Goal: Task Accomplishment & Management: Manage account settings

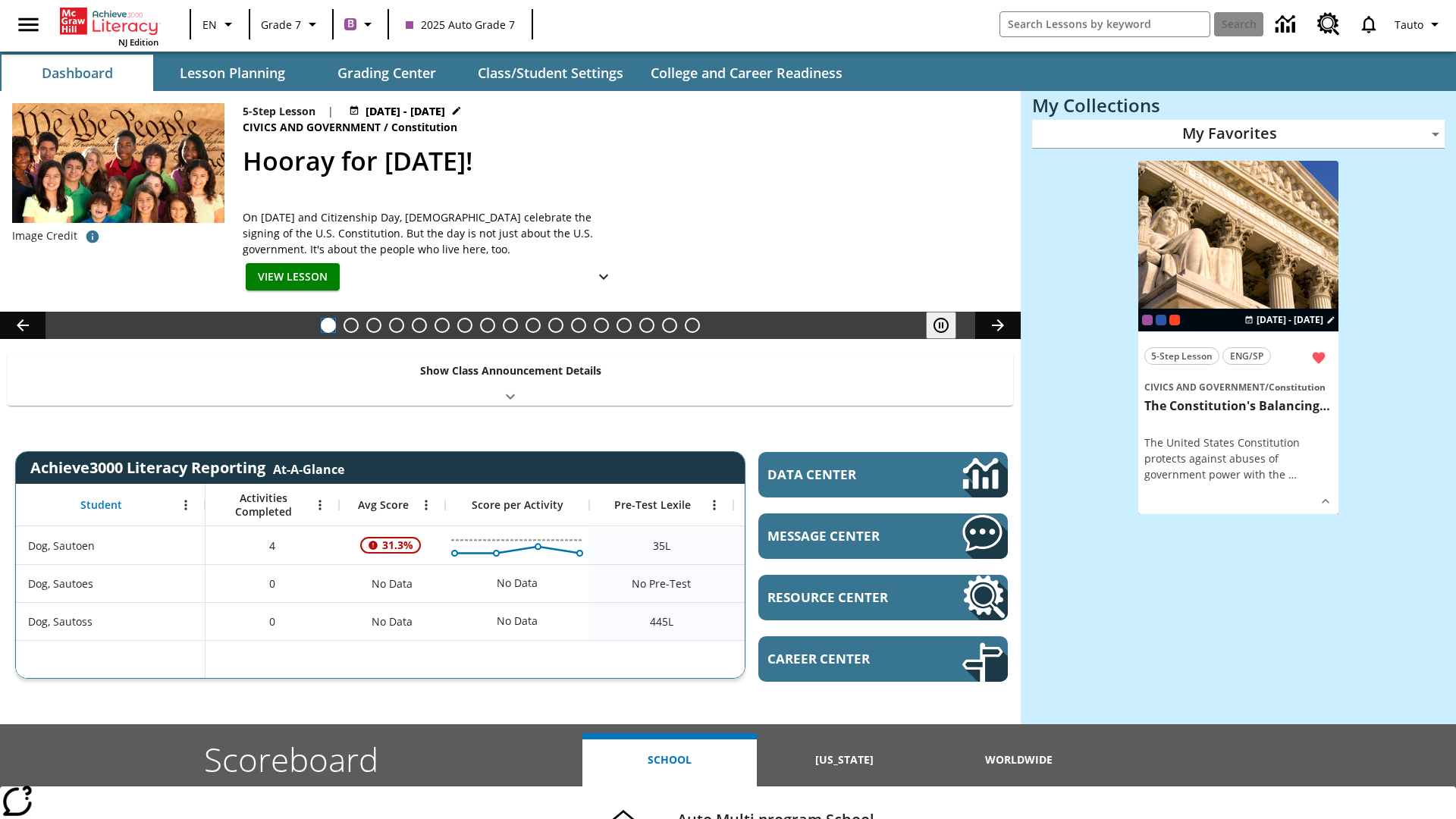
click at [328, 325] on button "Hooray for Constitution Day!" at bounding box center [328, 325] width 15 height 15
click at [941, 325] on icon "Pause" at bounding box center [941, 325] width 18 height 18
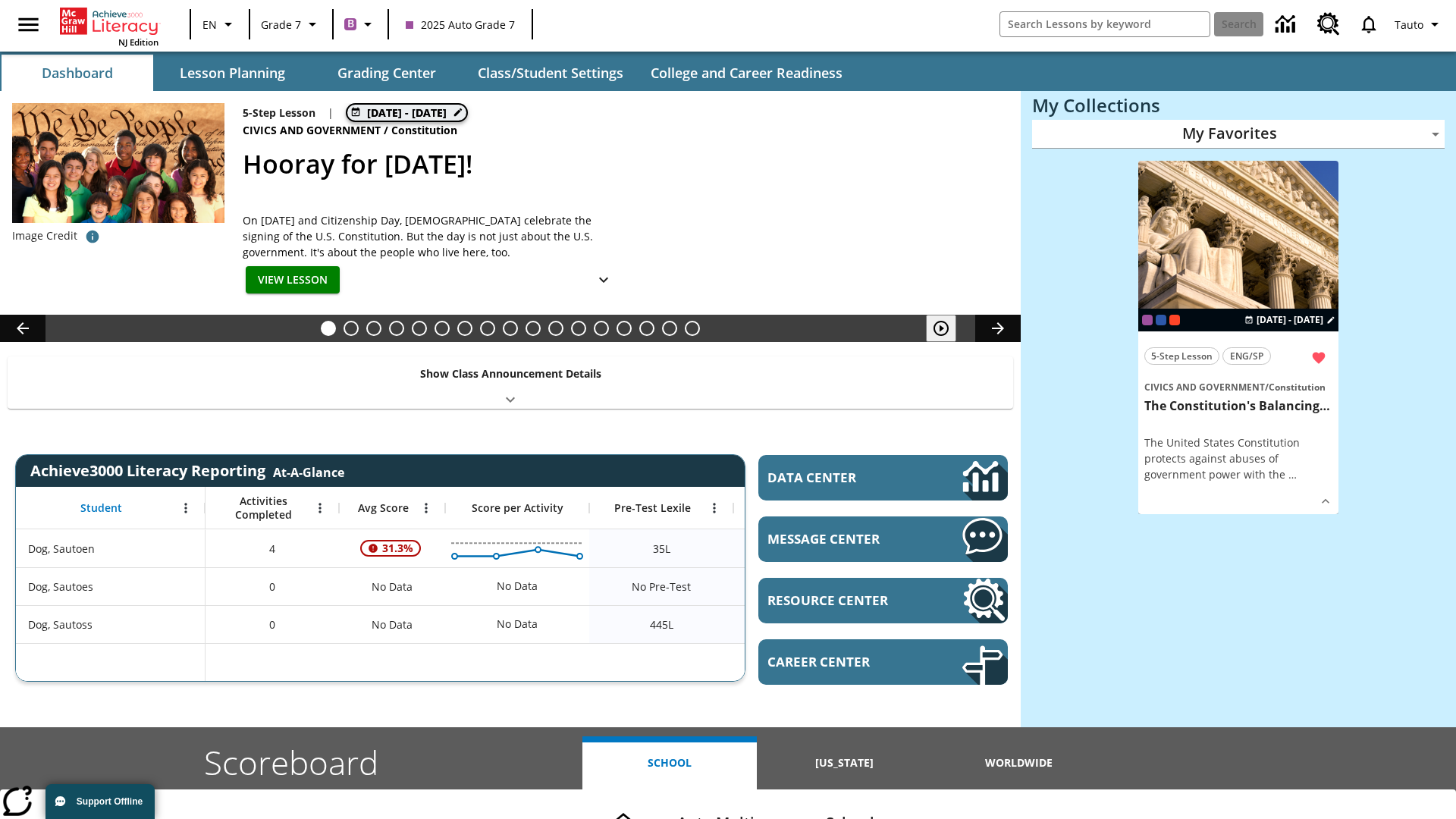
click at [406, 111] on span "Aug 26 - Aug 26" at bounding box center [407, 112] width 79 height 16
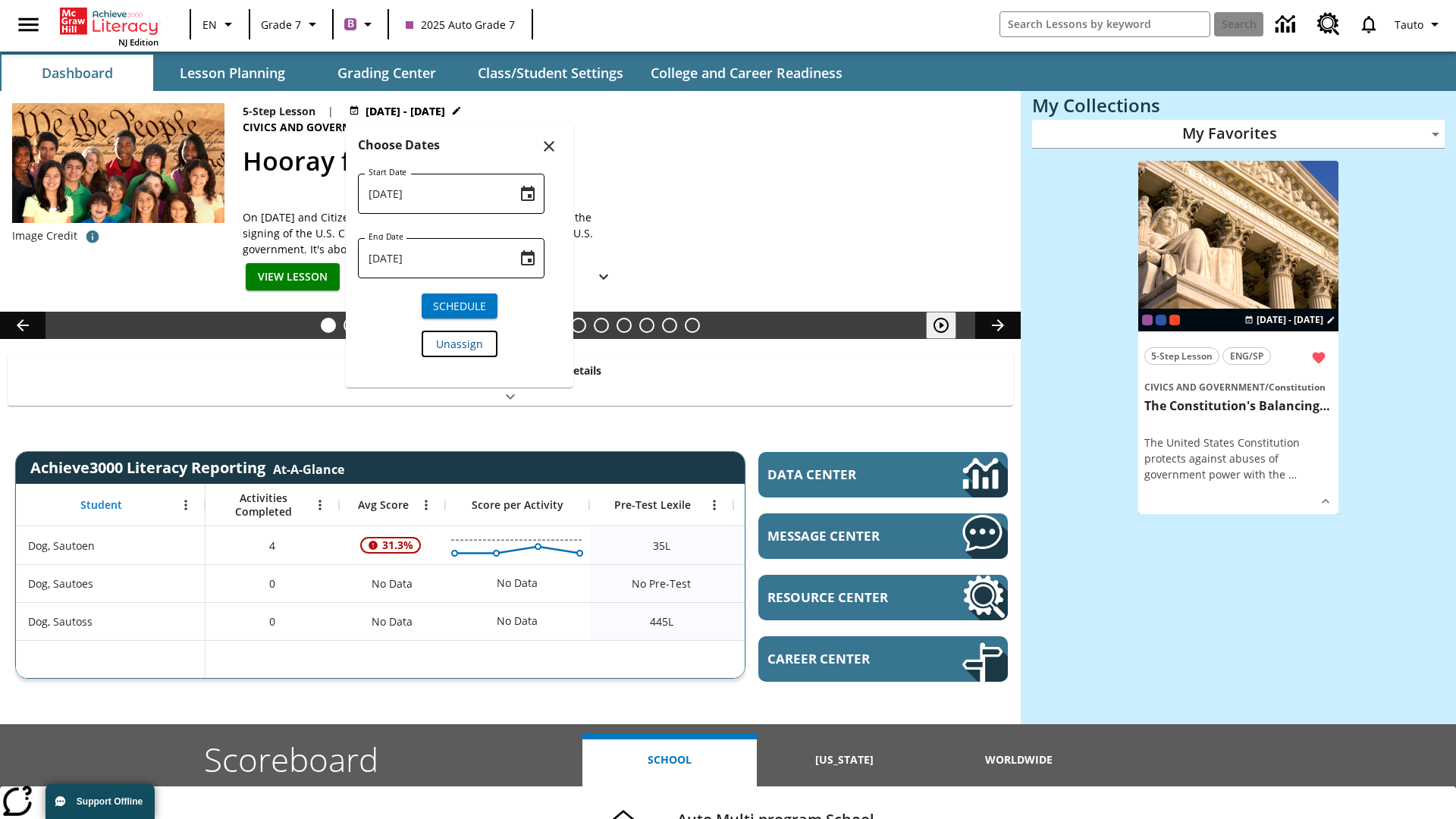
click at [459, 343] on span "Unassign" at bounding box center [459, 343] width 47 height 16
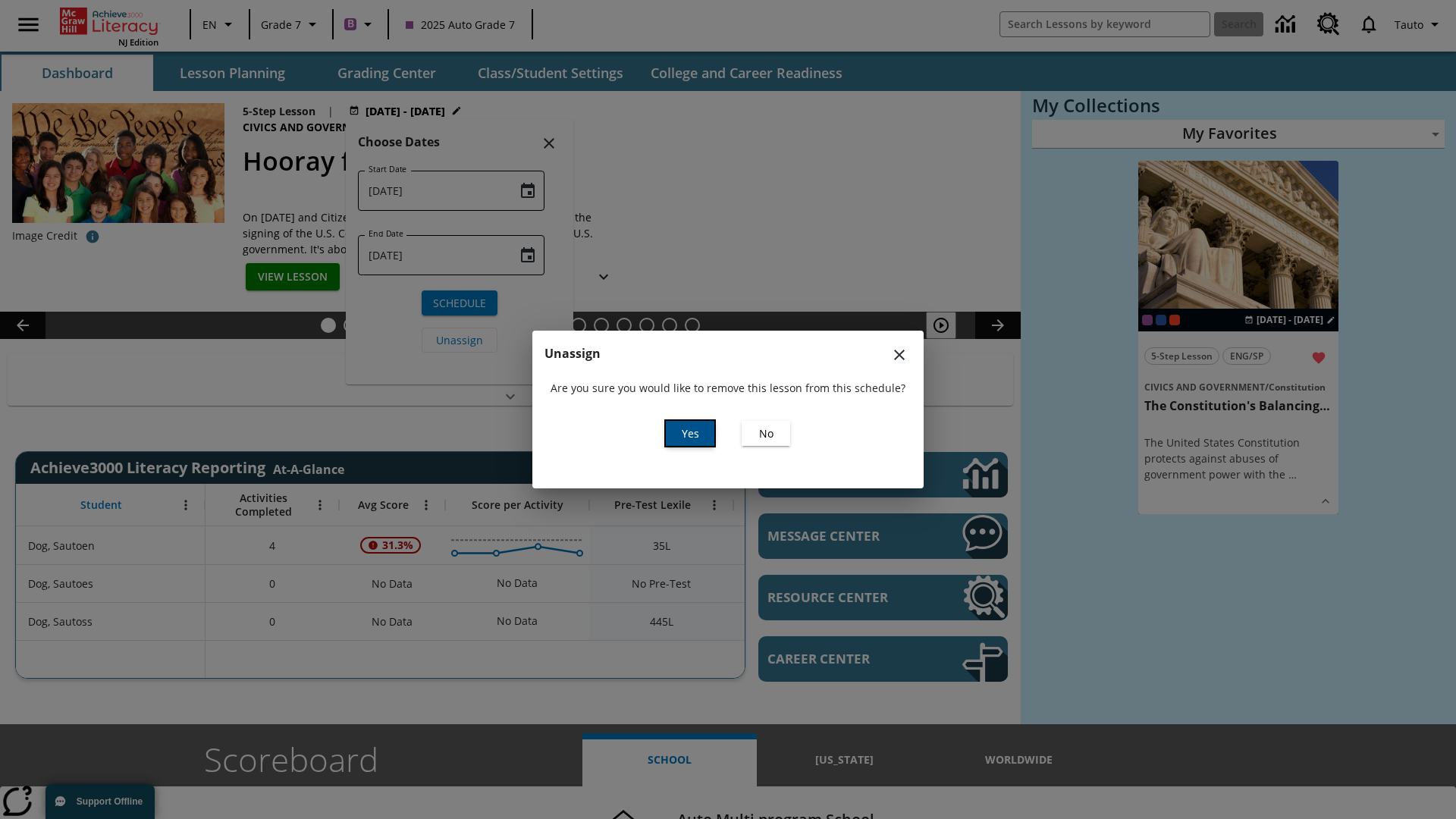
click at [690, 433] on span "Yes" at bounding box center [690, 434] width 18 height 16
